Goal: Find contact information: Find contact information

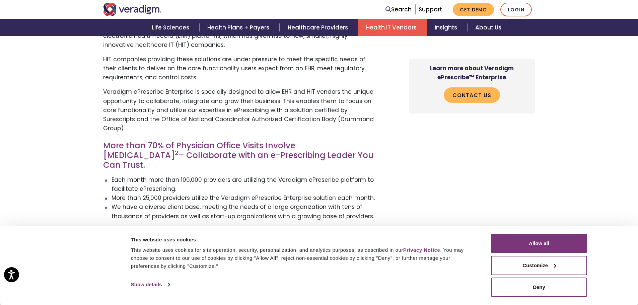
scroll to position [452, 0]
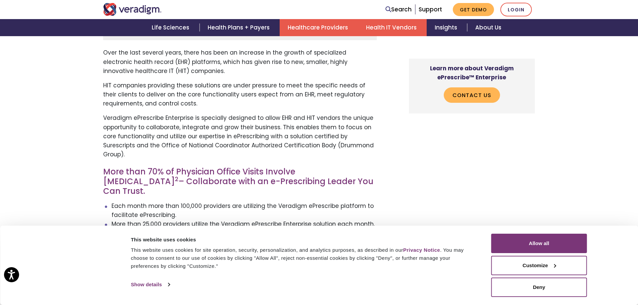
click at [305, 28] on link "Healthcare Providers" at bounding box center [319, 27] width 78 height 17
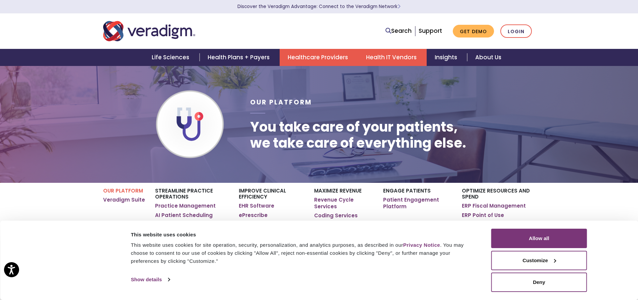
click at [386, 57] on link "Health IT Vendors" at bounding box center [392, 57] width 69 height 17
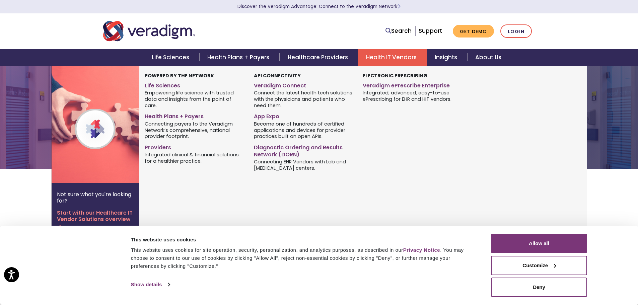
scroll to position [17, 0]
click at [404, 85] on link "Veradigm ePrescribe Enterprise" at bounding box center [412, 85] width 99 height 10
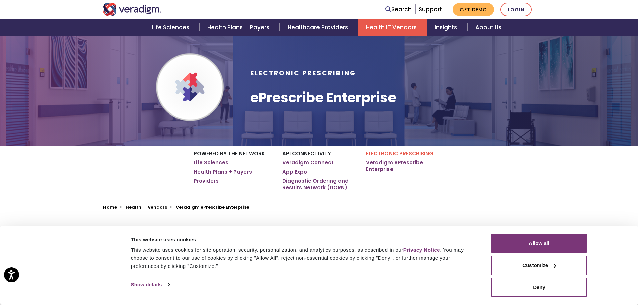
scroll to position [42, 0]
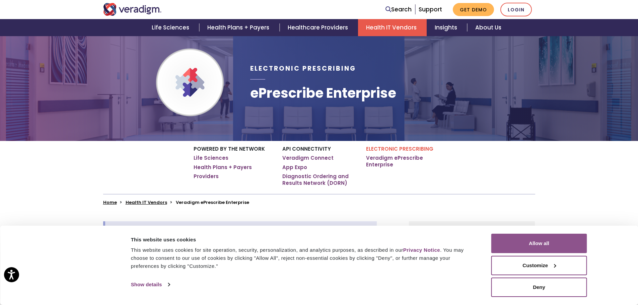
click at [568, 243] on button "Allow all" at bounding box center [539, 243] width 96 height 19
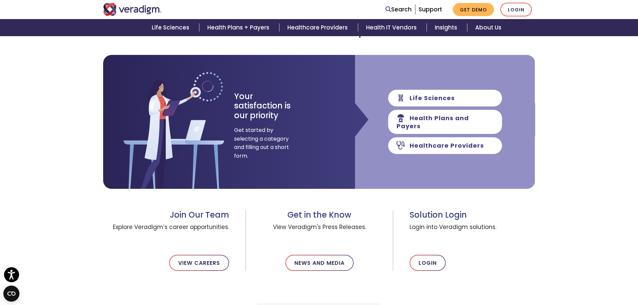
scroll to position [75, 0]
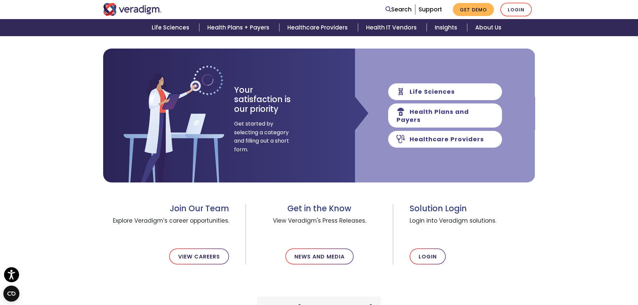
scroll to position [101, 0]
